Goal: Task Accomplishment & Management: Manage account settings

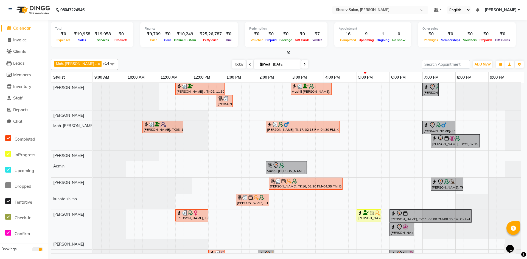
click at [232, 63] on span "Today" at bounding box center [239, 64] width 14 height 9
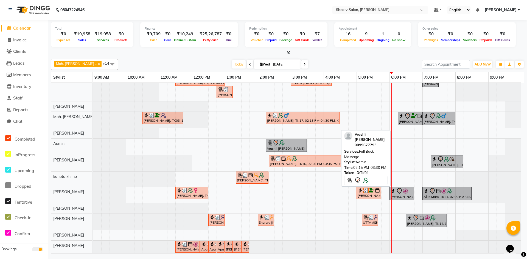
scroll to position [16, 0]
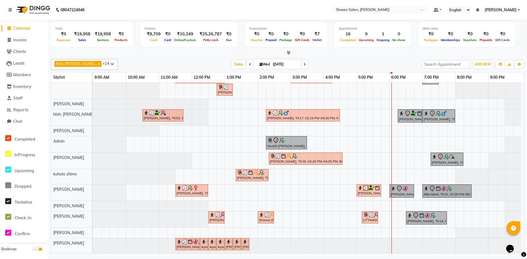
click at [247, 62] on span at bounding box center [250, 64] width 7 height 9
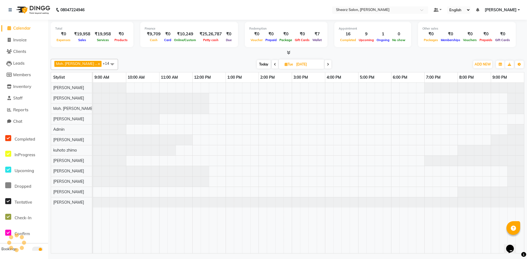
scroll to position [0, 0]
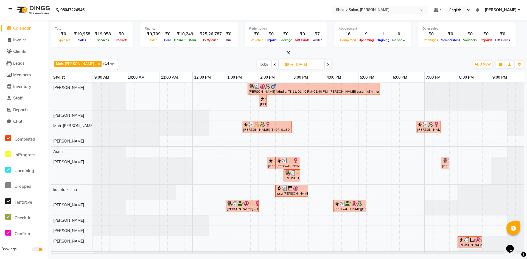
click at [272, 63] on span at bounding box center [275, 64] width 7 height 9
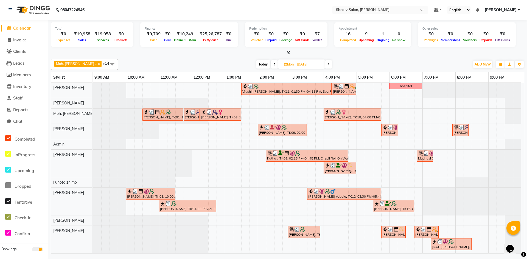
click at [256, 63] on span "Today" at bounding box center [263, 64] width 14 height 9
type input "[DATE]"
